Goal: Use online tool/utility: Utilize a website feature to perform a specific function

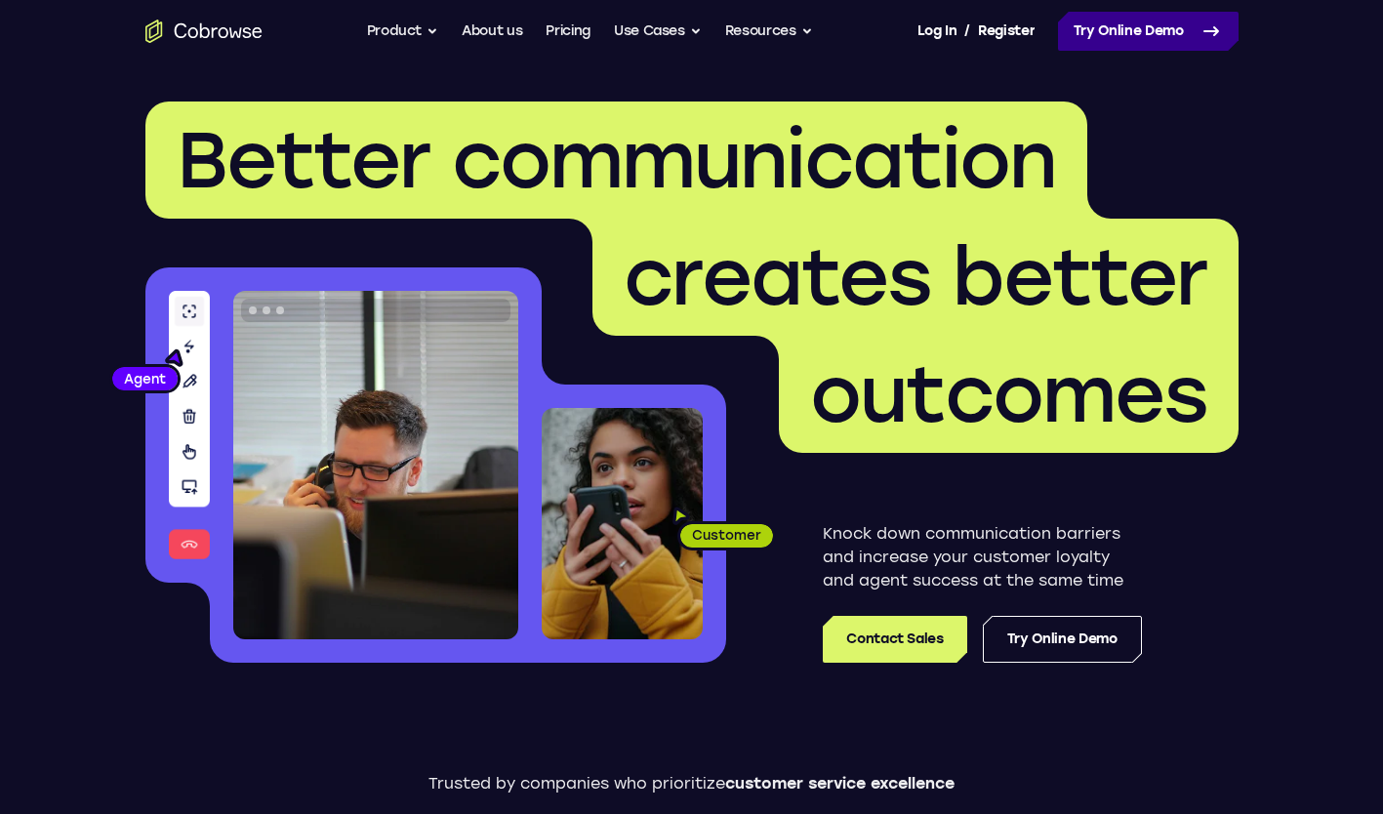
click at [1081, 34] on link "Try Online Demo" at bounding box center [1148, 31] width 181 height 39
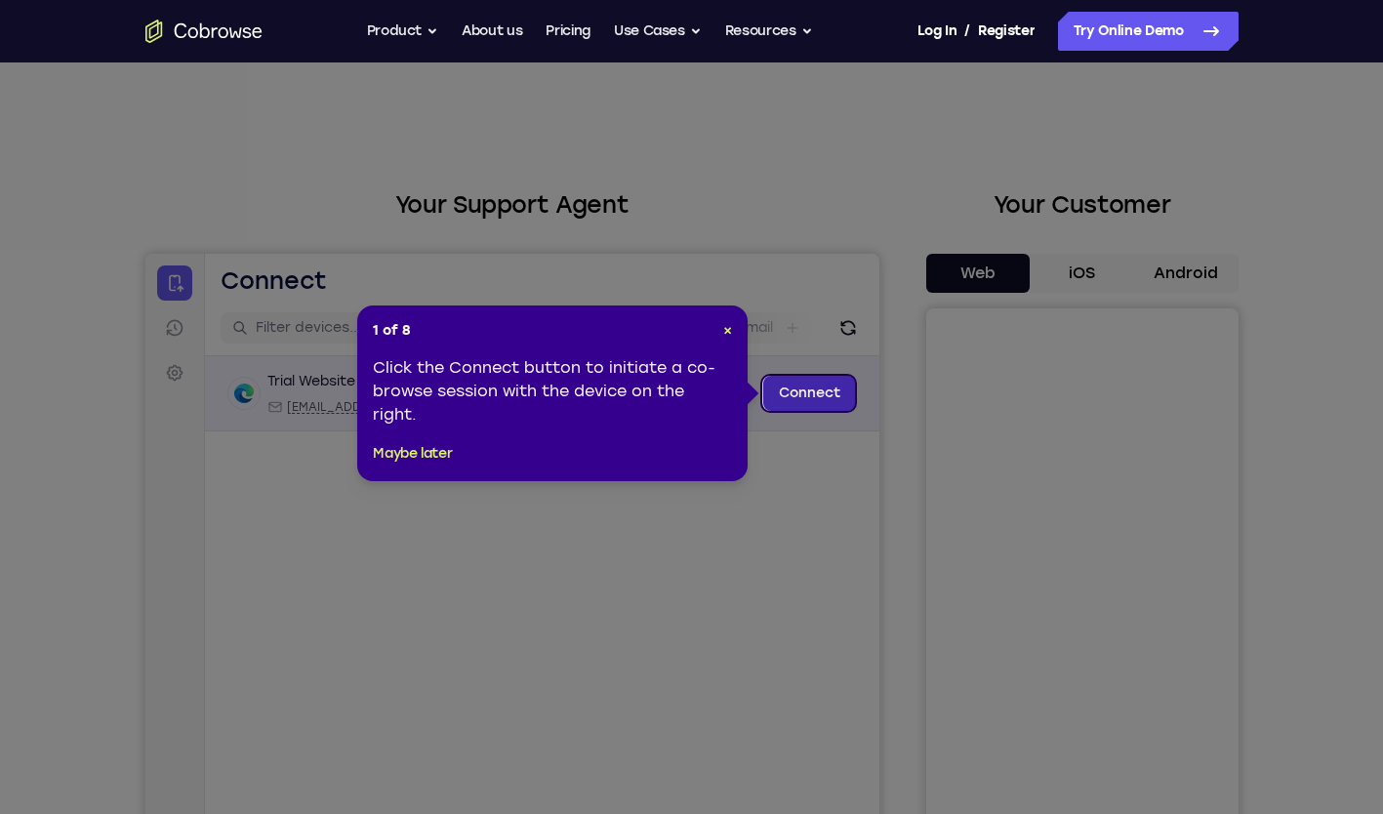
click at [803, 387] on link "Connect" at bounding box center [808, 393] width 93 height 35
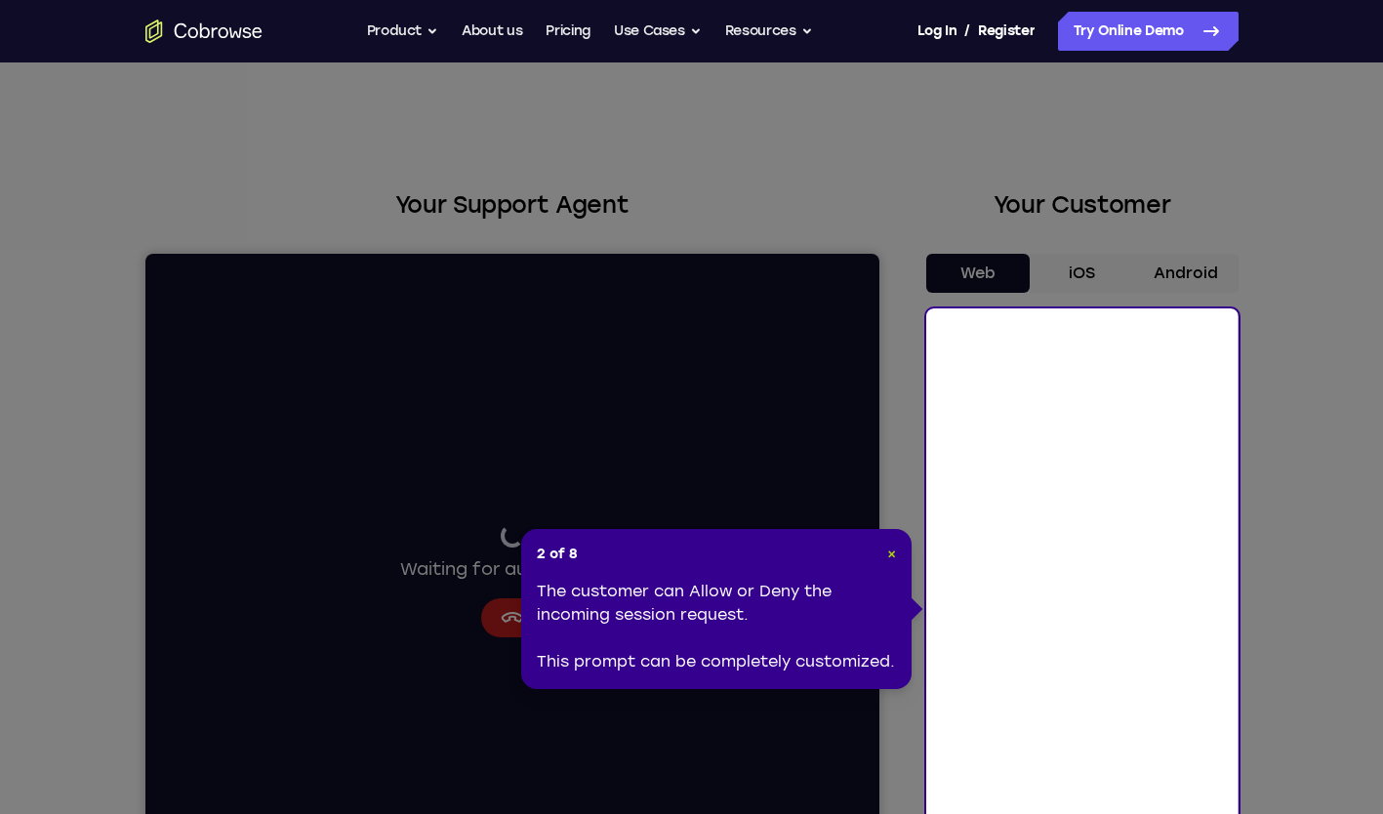
click at [889, 557] on span "×" at bounding box center [891, 553] width 9 height 17
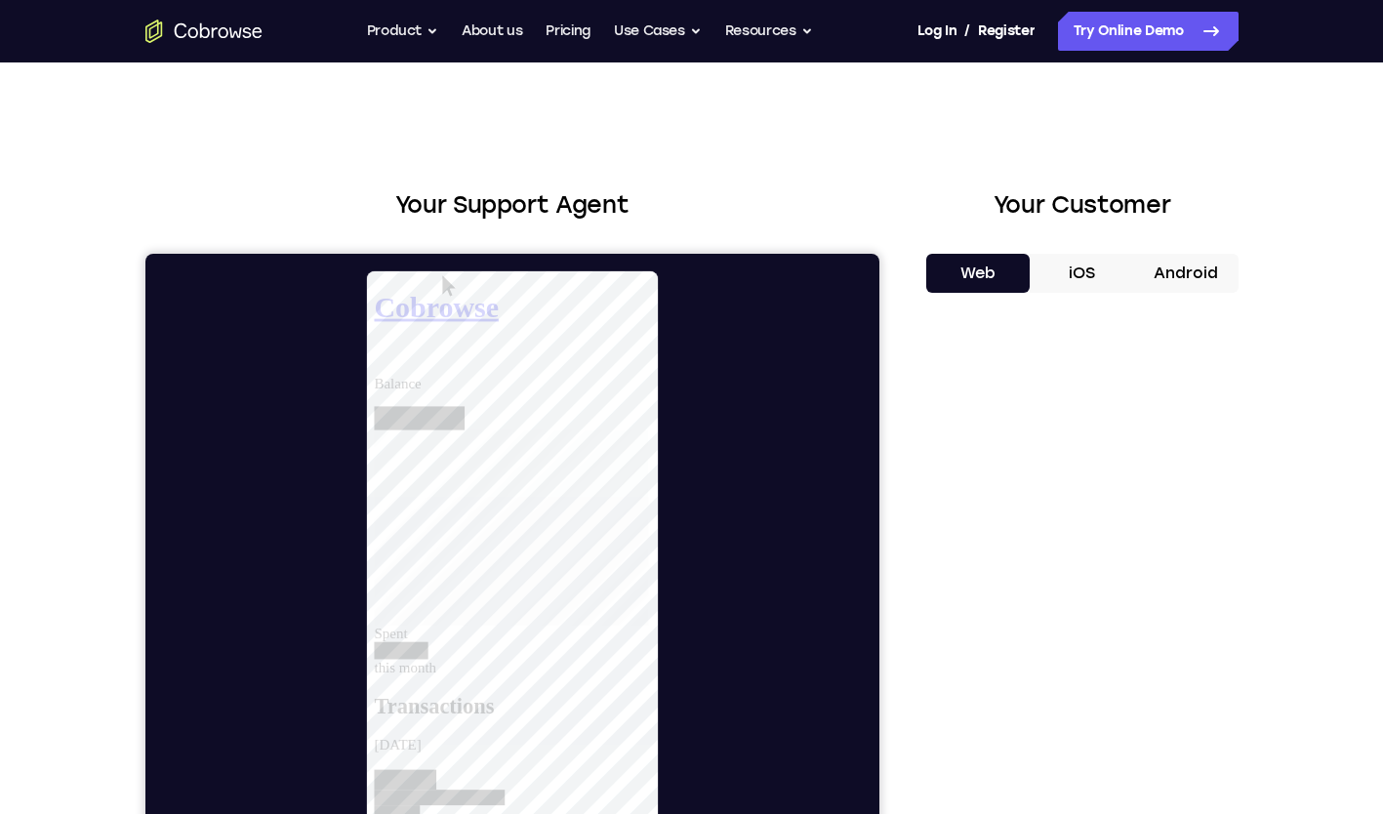
click at [93, 511] on div "Your Support Agent Your Customer Web iOS Android Next Steps We’d be happy to gi…" at bounding box center [691, 705] width 1249 height 1287
